Goal: Check status: Check status

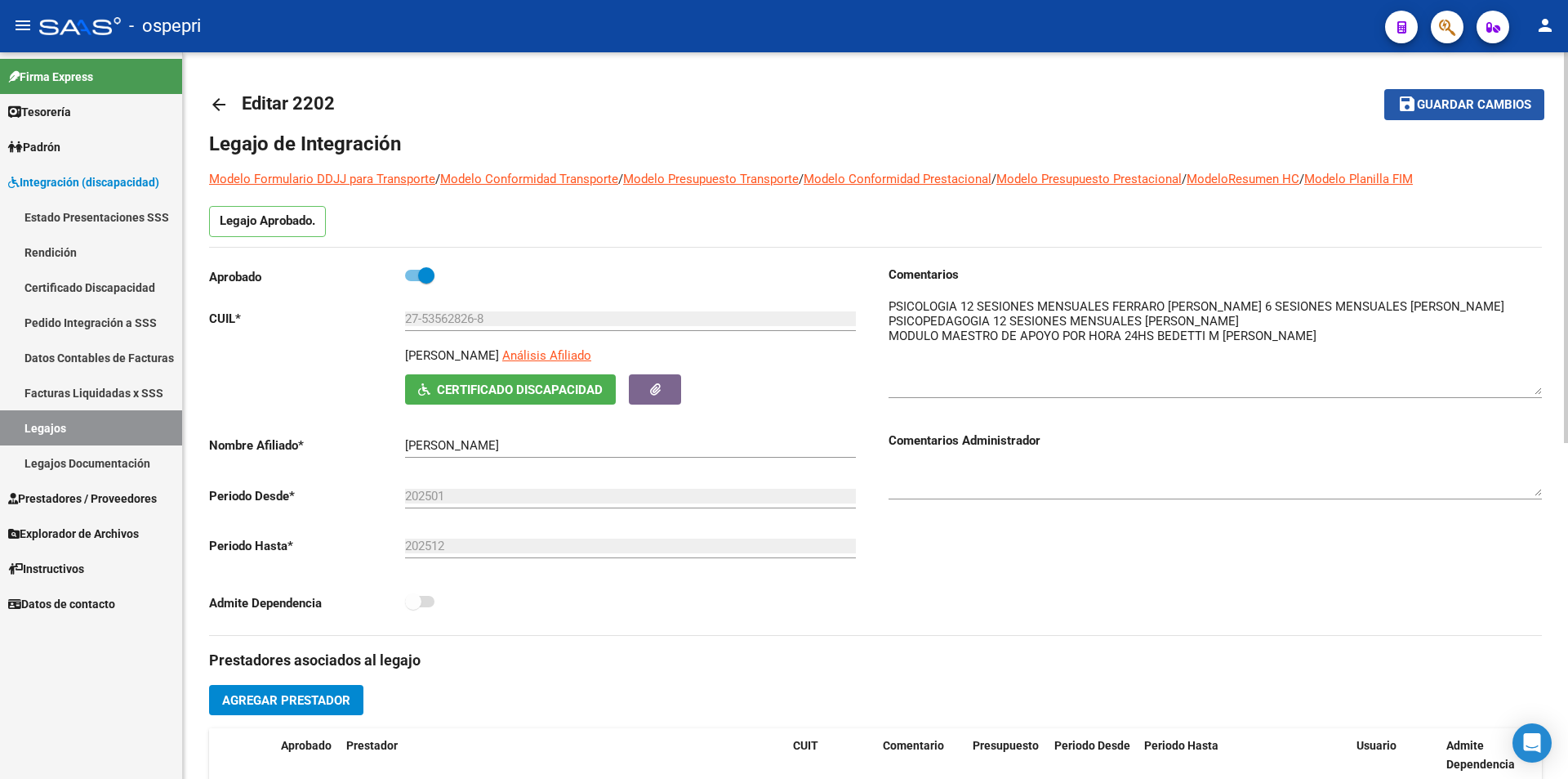
click at [1489, 98] on span "Guardar cambios" at bounding box center [1474, 105] width 114 height 15
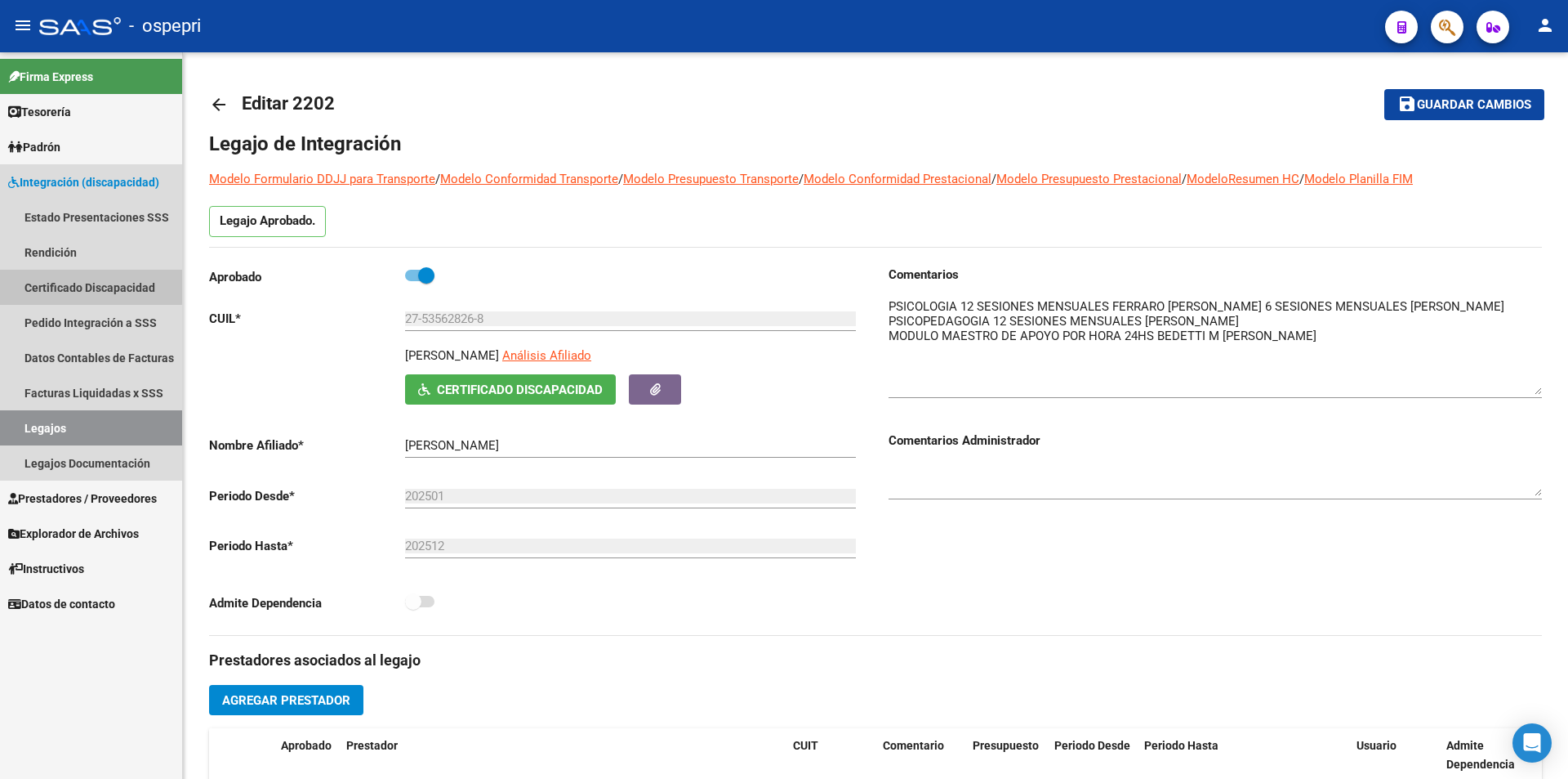
click at [45, 283] on link "Certificado Discapacidad" at bounding box center [91, 287] width 182 height 35
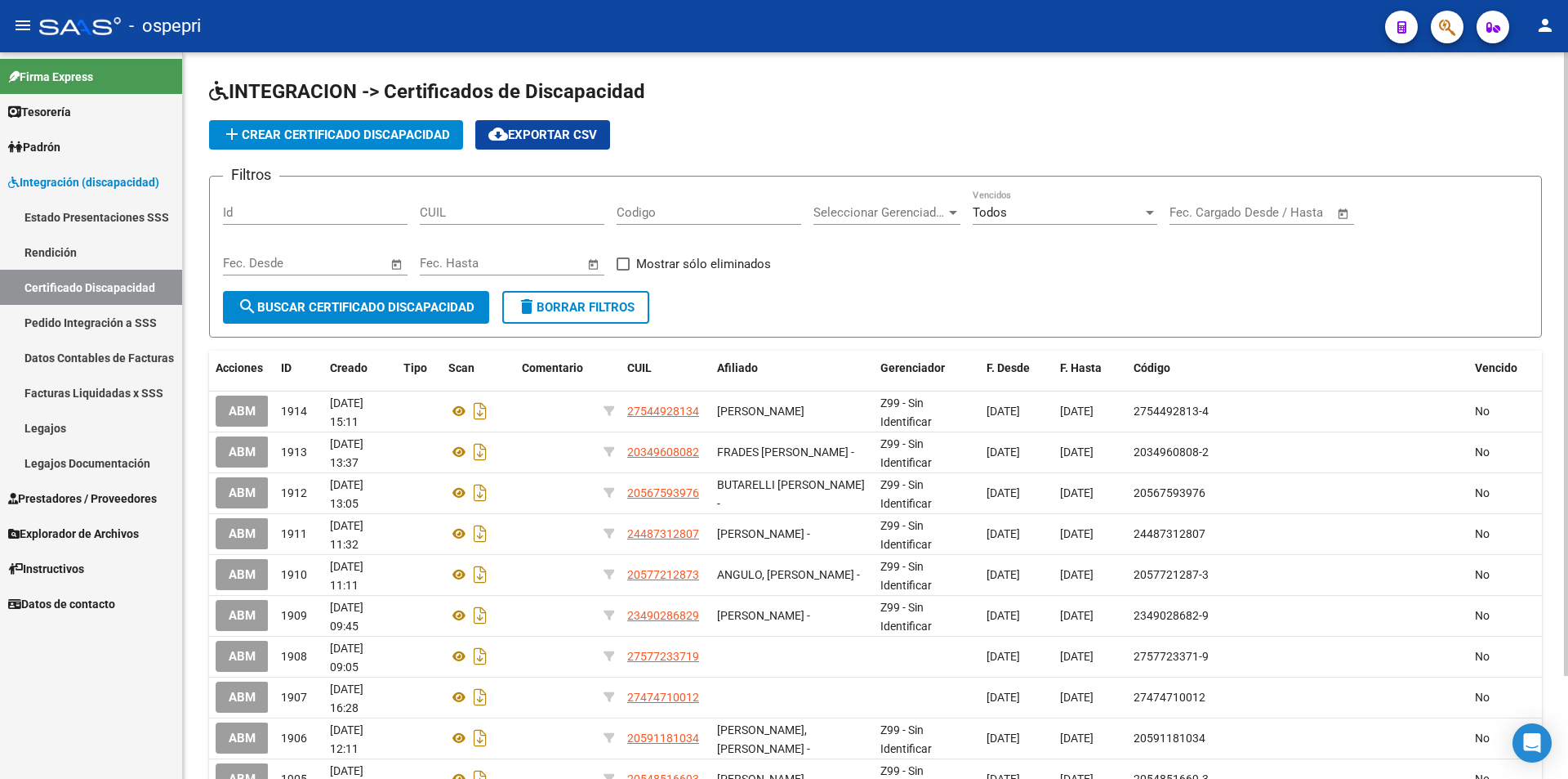
click at [504, 203] on div "CUIL" at bounding box center [512, 207] width 184 height 35
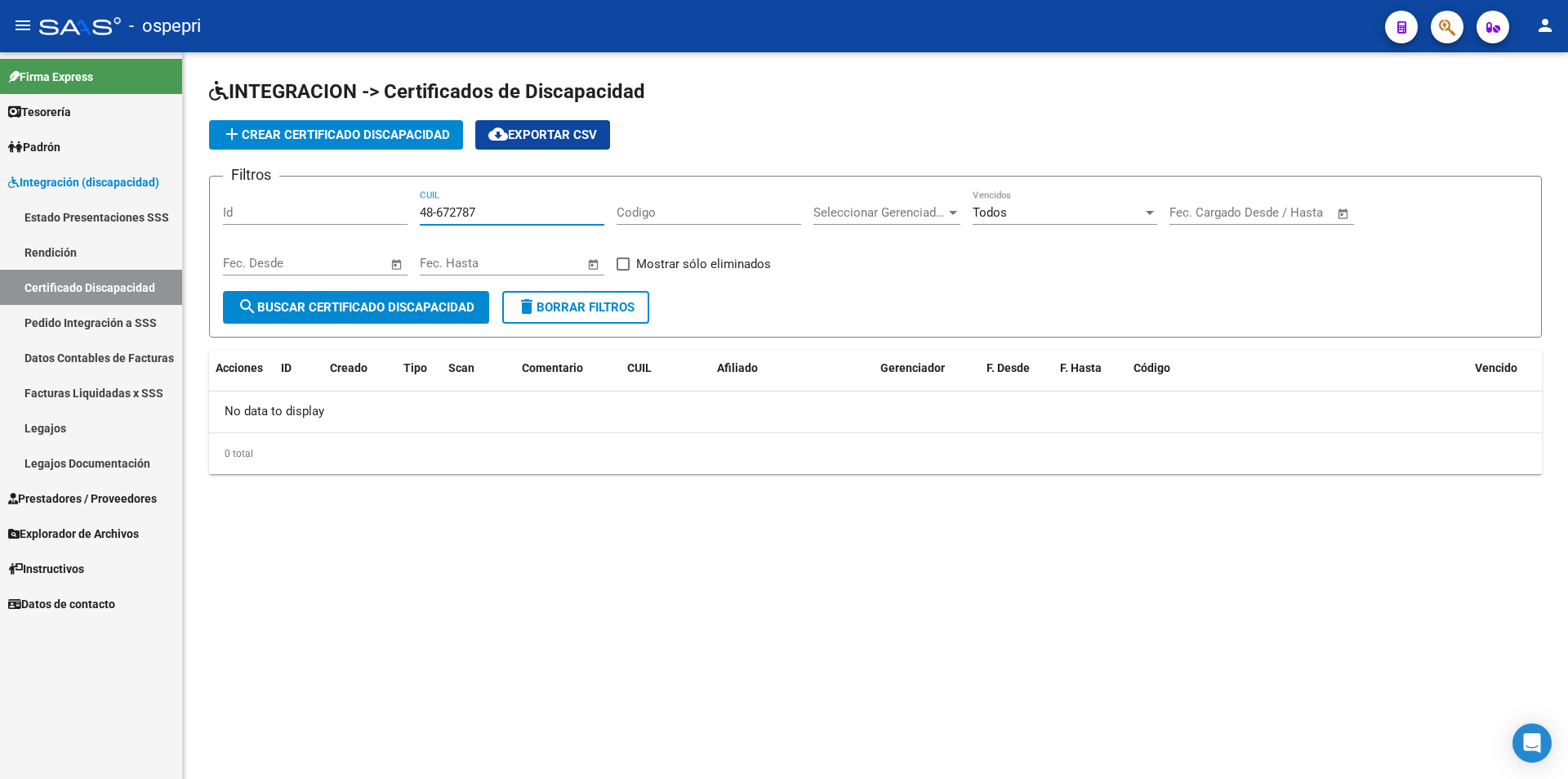
type input "48-672787"
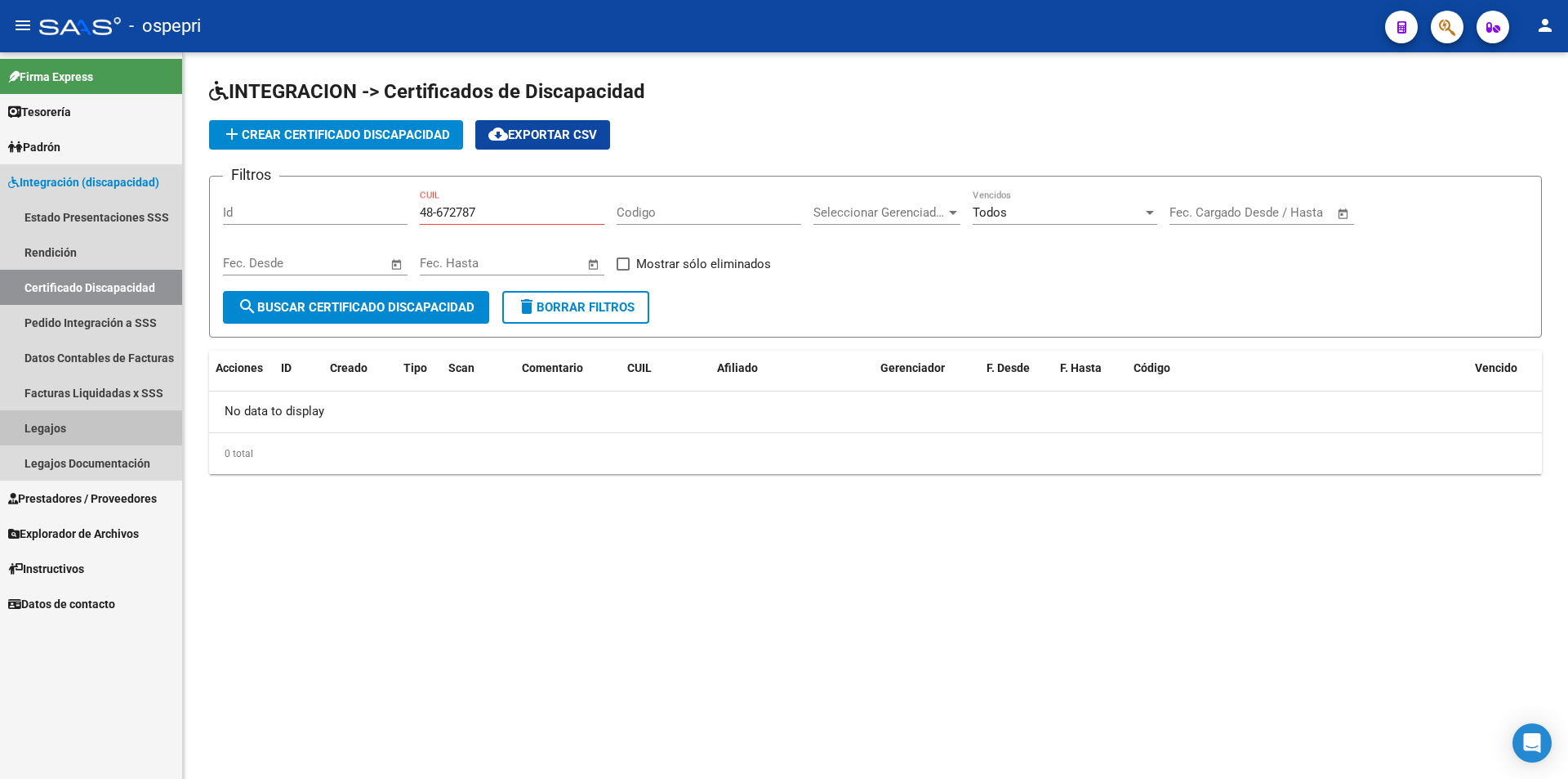
click at [77, 425] on link "Legajos" at bounding box center [91, 427] width 182 height 35
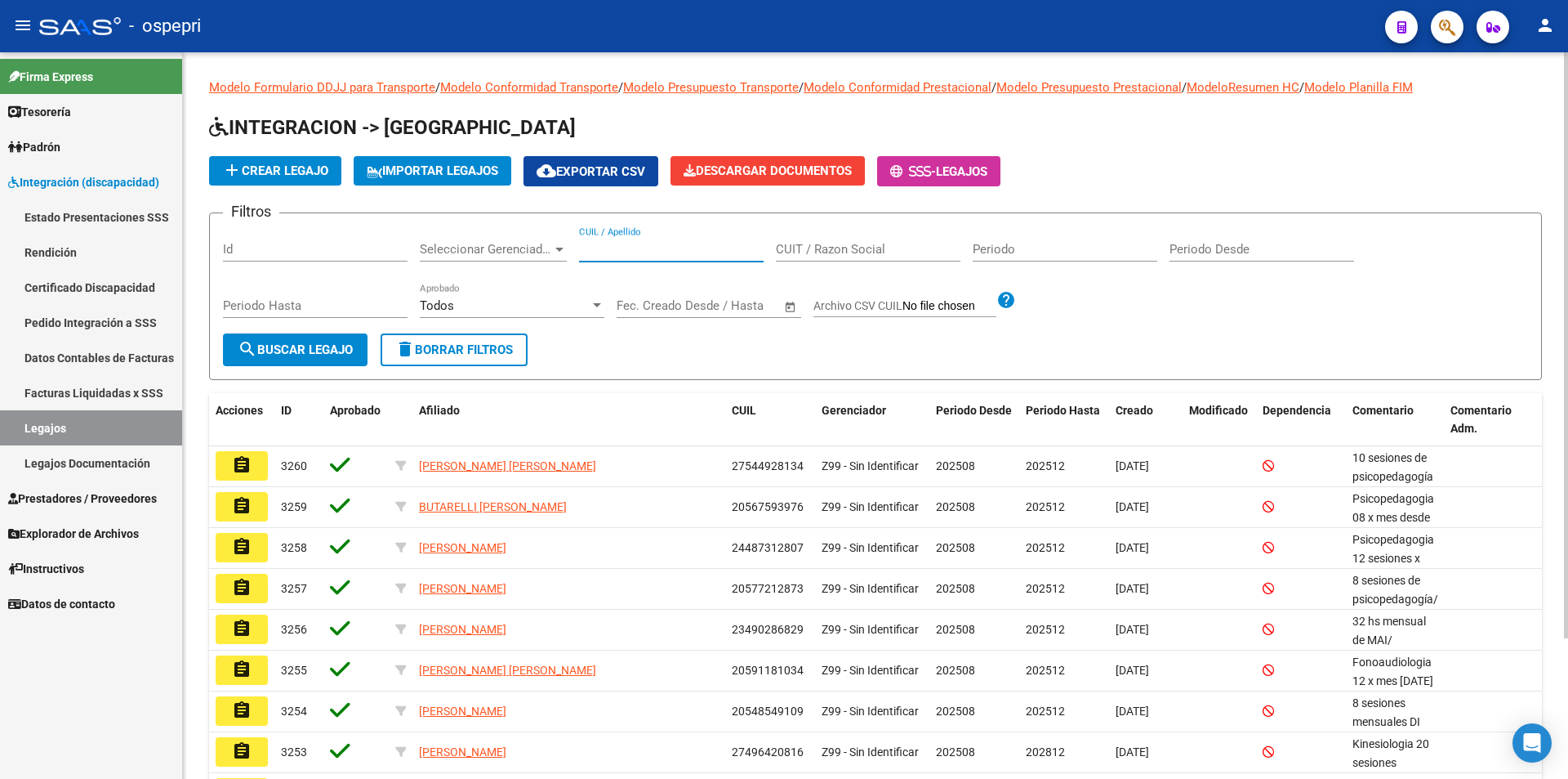
click at [662, 254] on input "CUIL / Apellido" at bounding box center [671, 250] width 184 height 15
drag, startPoint x: 657, startPoint y: 254, endPoint x: 607, endPoint y: 258, distance: 50.2
click at [607, 258] on div "CUIL / Apellido" at bounding box center [671, 244] width 184 height 35
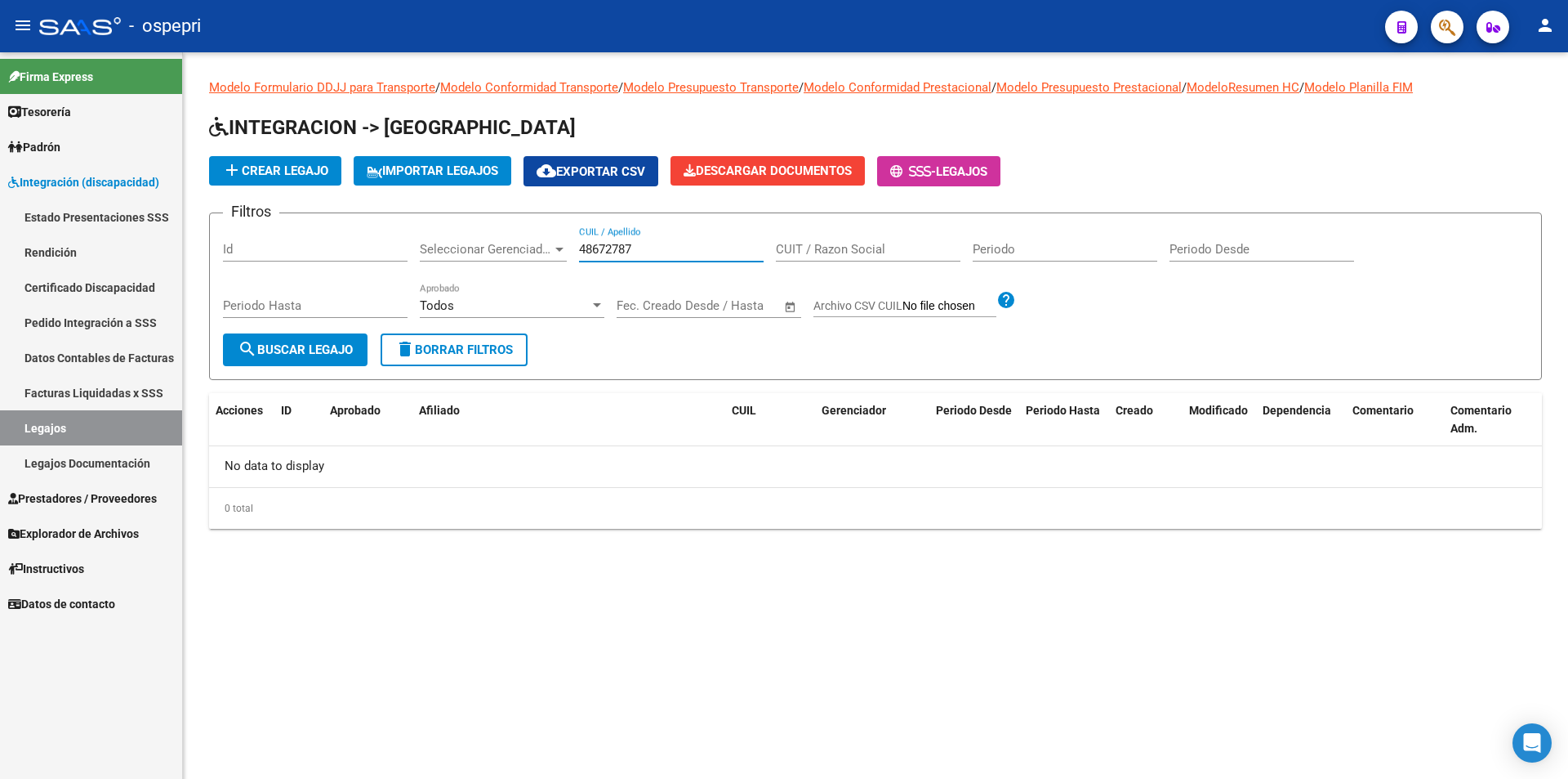
drag, startPoint x: 639, startPoint y: 249, endPoint x: 579, endPoint y: 249, distance: 60.0
click at [579, 249] on input "48672787" at bounding box center [671, 250] width 184 height 15
type input "48672787"
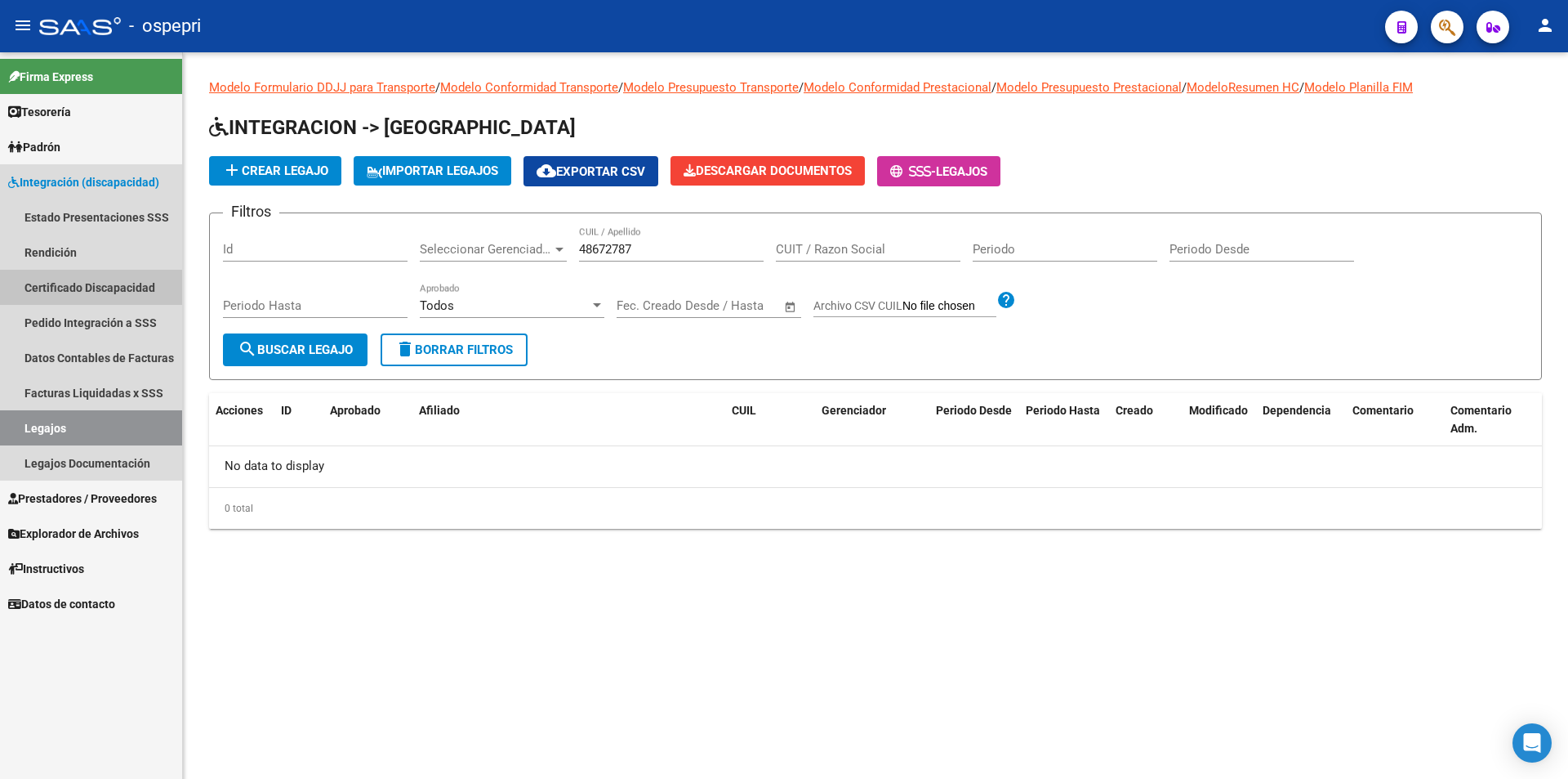
click at [69, 286] on link "Certificado Discapacidad" at bounding box center [91, 287] width 182 height 35
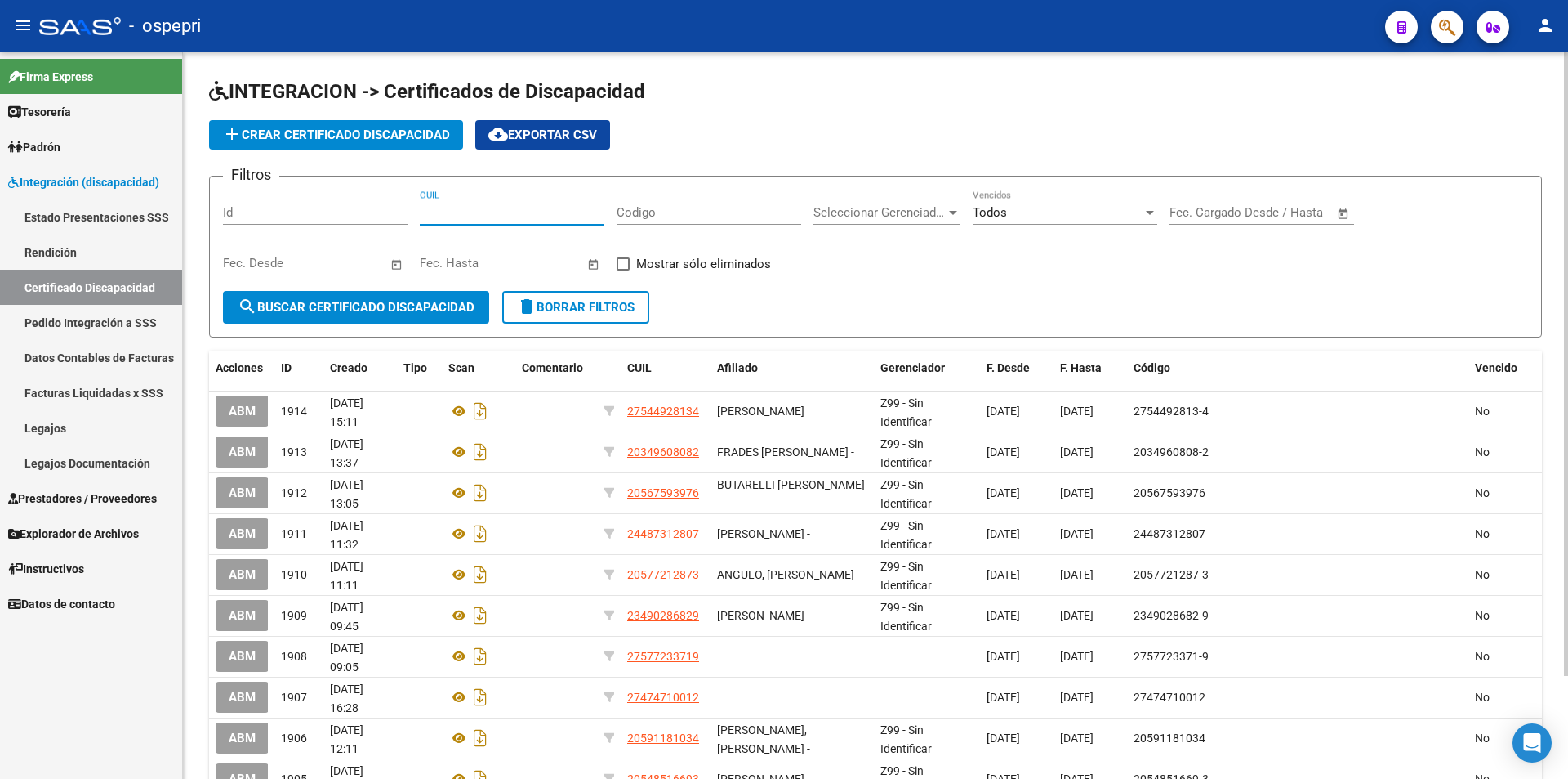
paste input "20-48672787-0"
click at [495, 212] on input "20-48672787-0" at bounding box center [512, 212] width 184 height 15
click at [437, 210] on input "20-48672787-0" at bounding box center [512, 212] width 184 height 15
type input "20-48672787-0"
click at [314, 311] on span "search Buscar Certificado Discapacidad" at bounding box center [356, 307] width 237 height 15
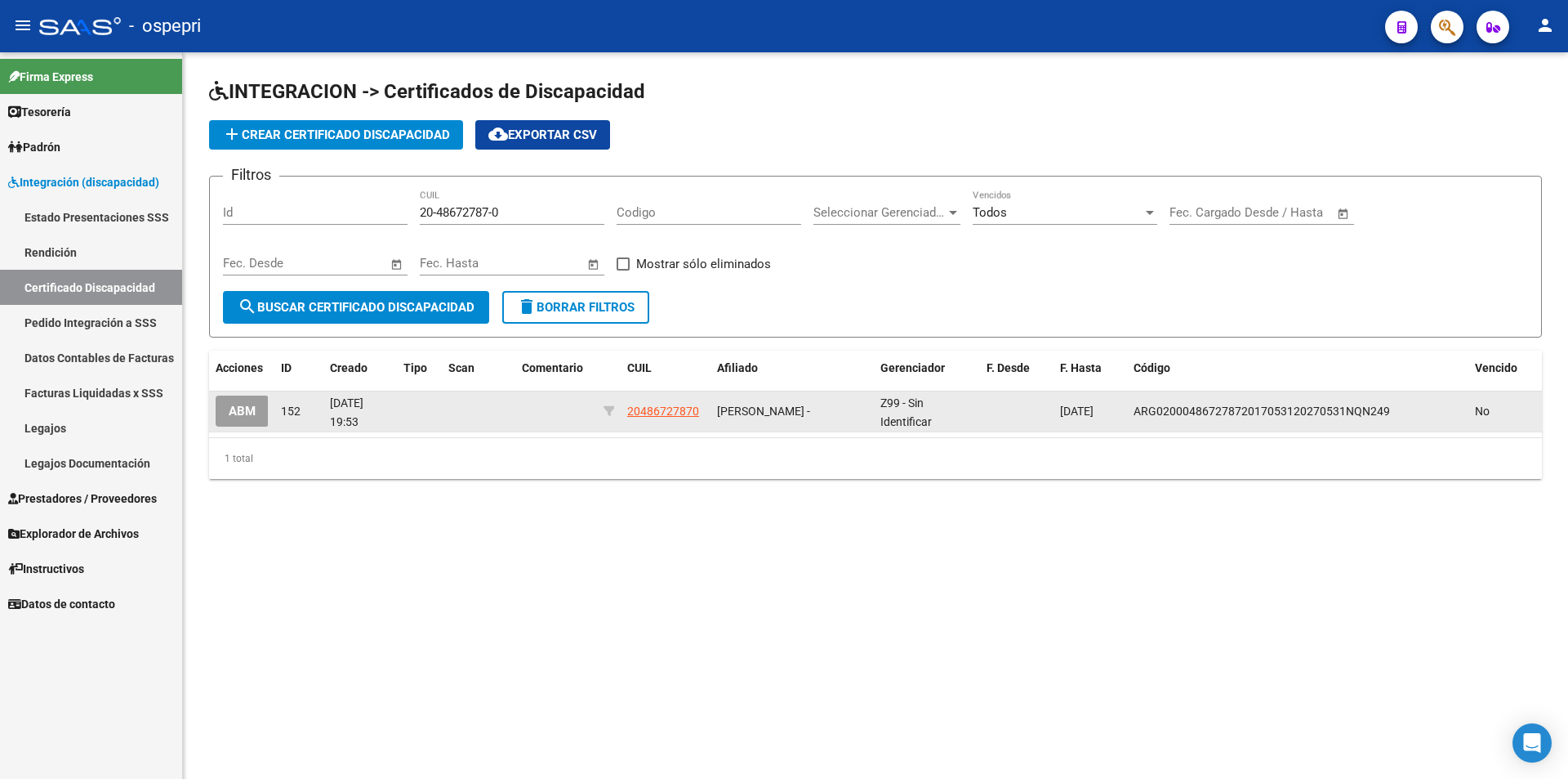
click at [252, 411] on span "ABM" at bounding box center [242, 412] width 27 height 15
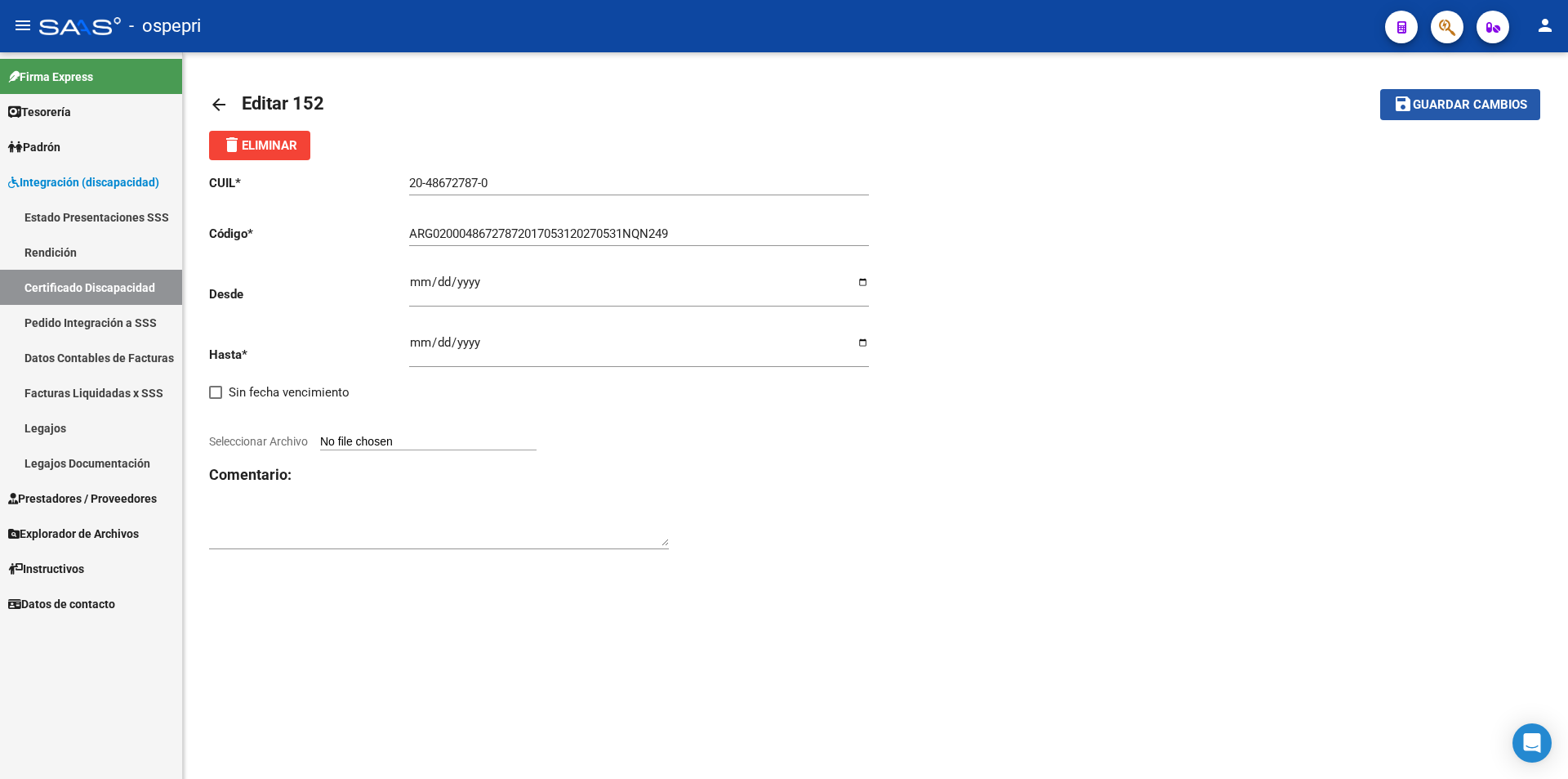
click at [1477, 111] on span "Guardar cambios" at bounding box center [1470, 105] width 114 height 15
